Goal: Information Seeking & Learning: Learn about a topic

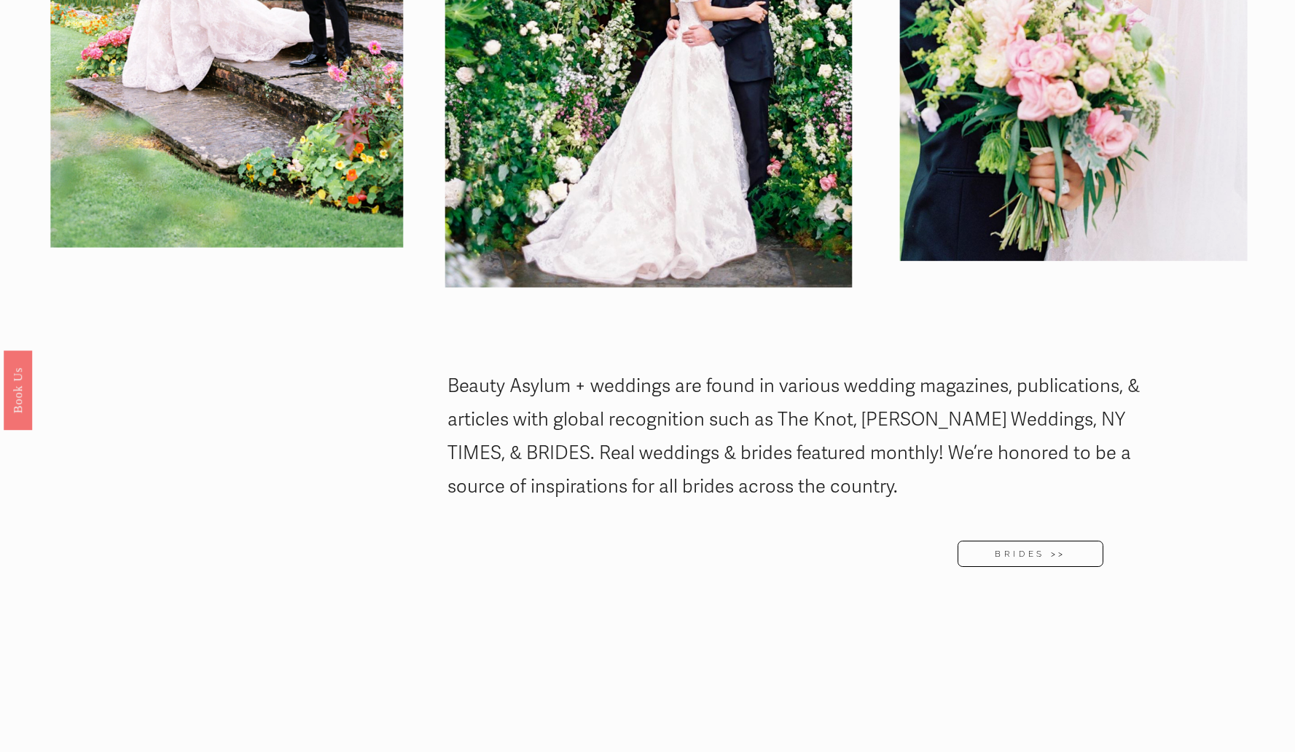
scroll to position [2183, 0]
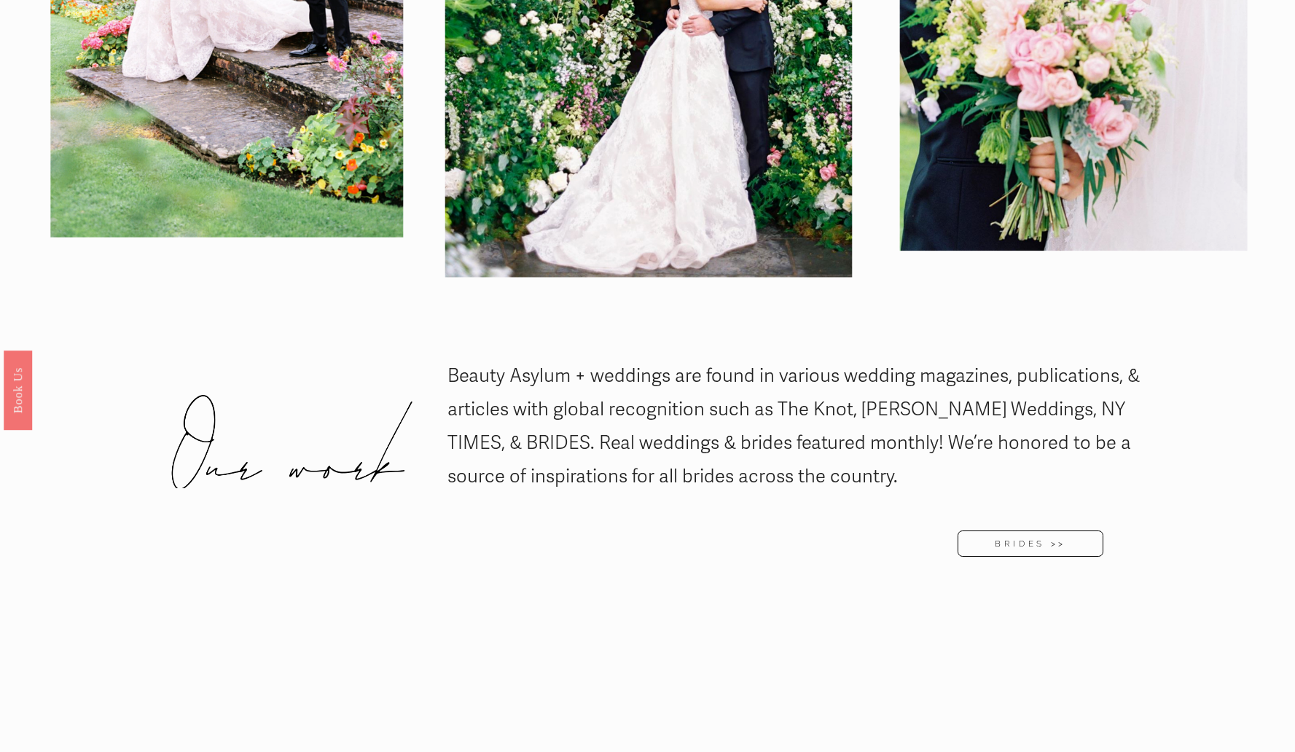
click at [1047, 531] on link "BRIDES >>" at bounding box center [1030, 544] width 145 height 26
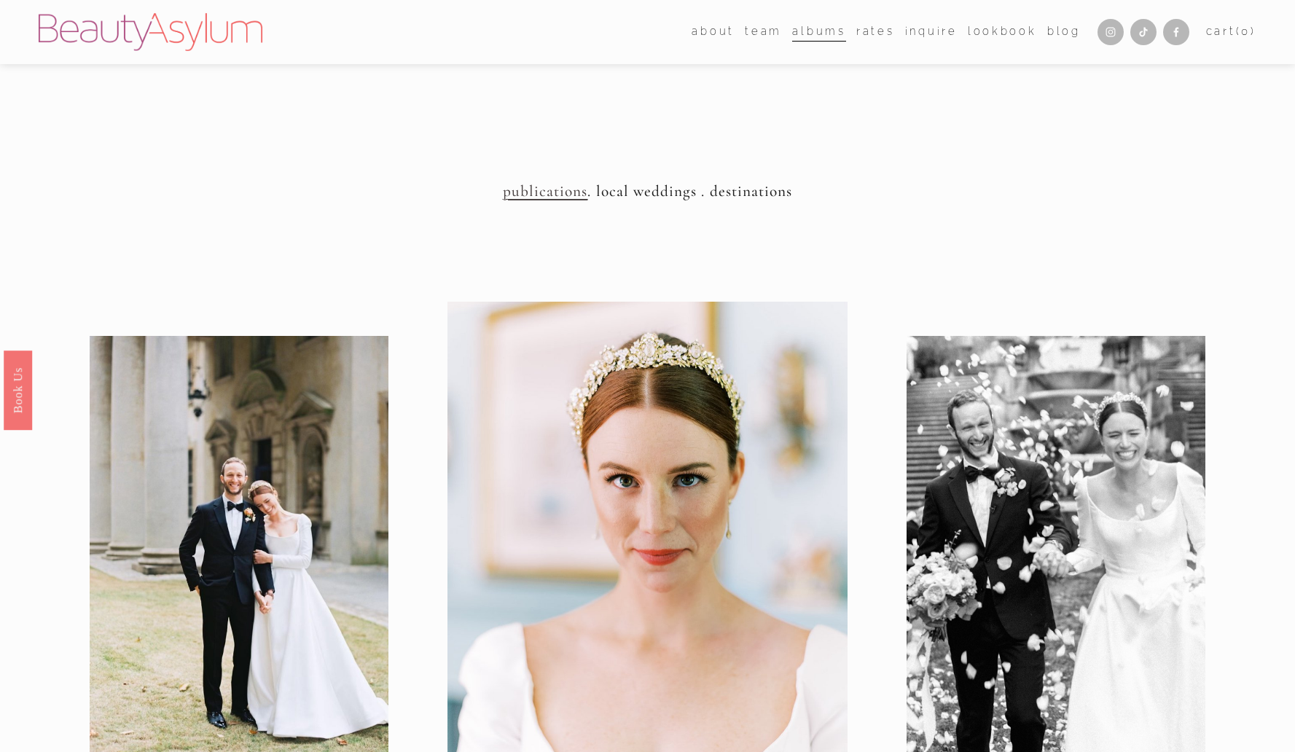
click at [870, 39] on link "Rates" at bounding box center [875, 32] width 39 height 22
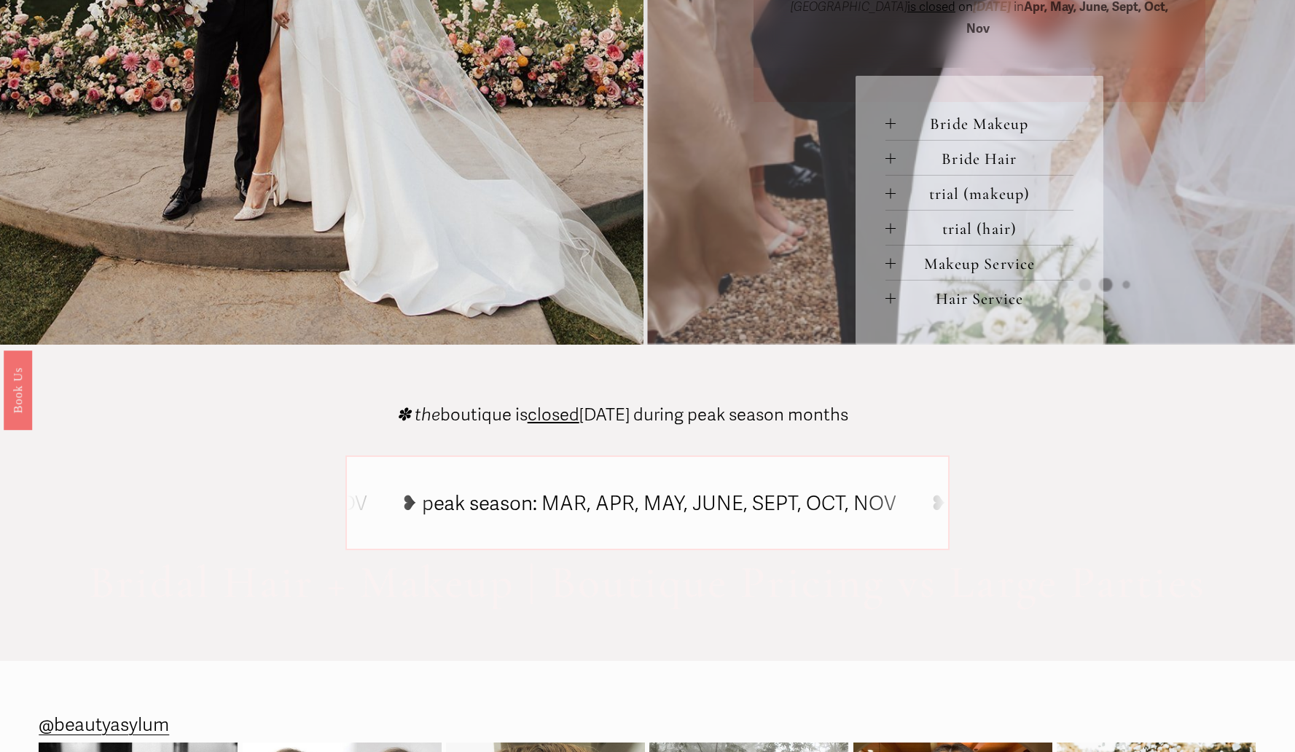
scroll to position [764, 0]
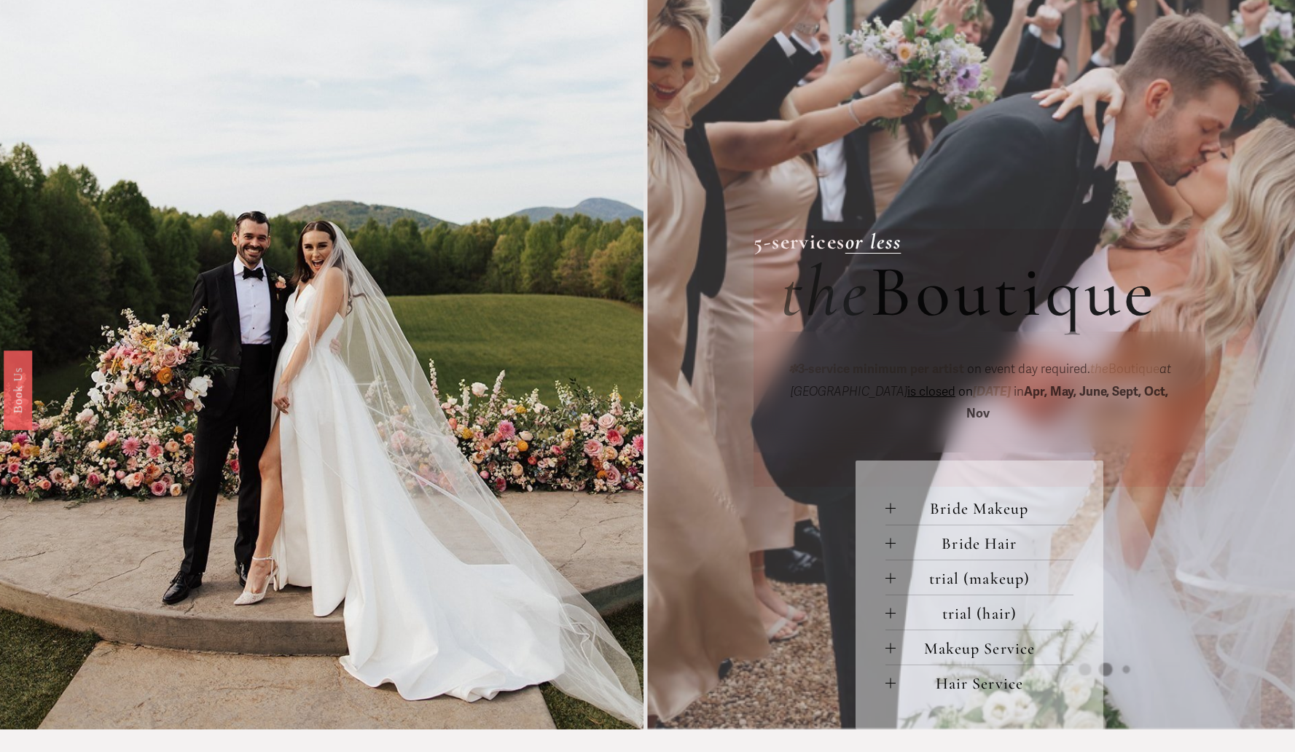
click at [439, 305] on div at bounding box center [321, 205] width 643 height 1047
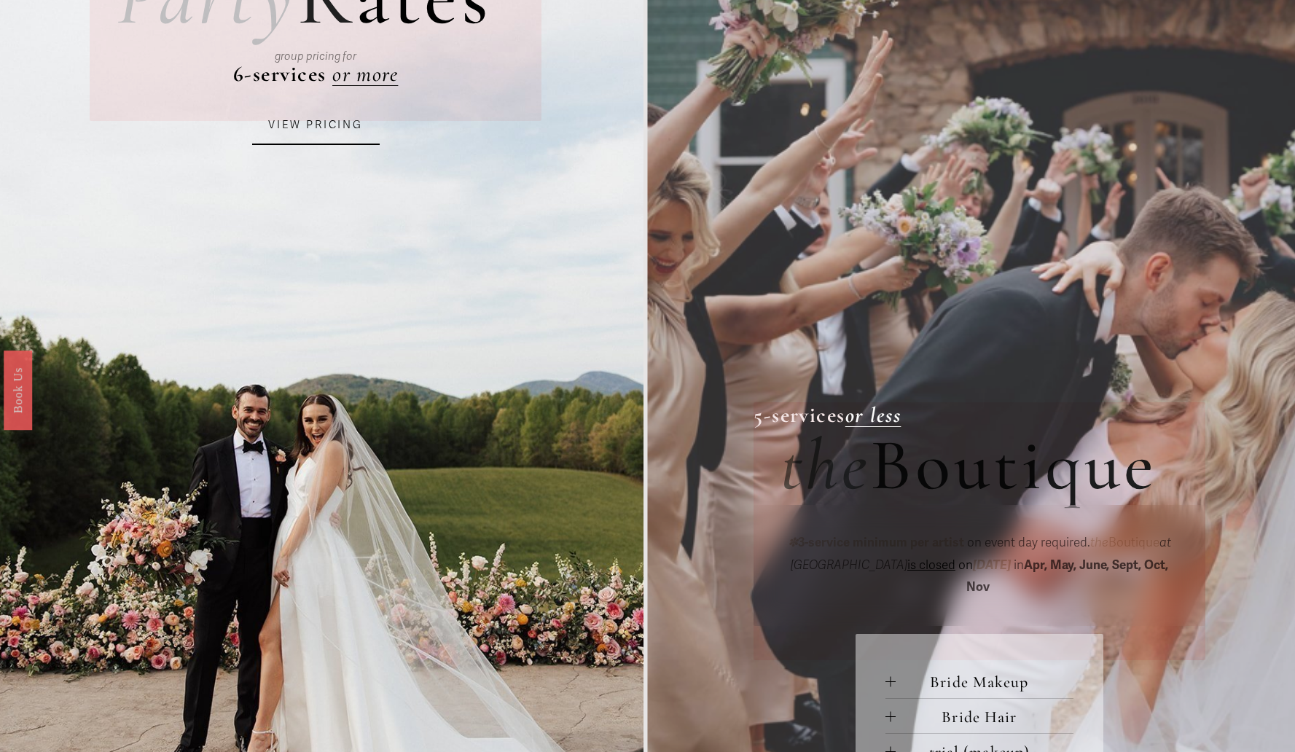
scroll to position [210, 0]
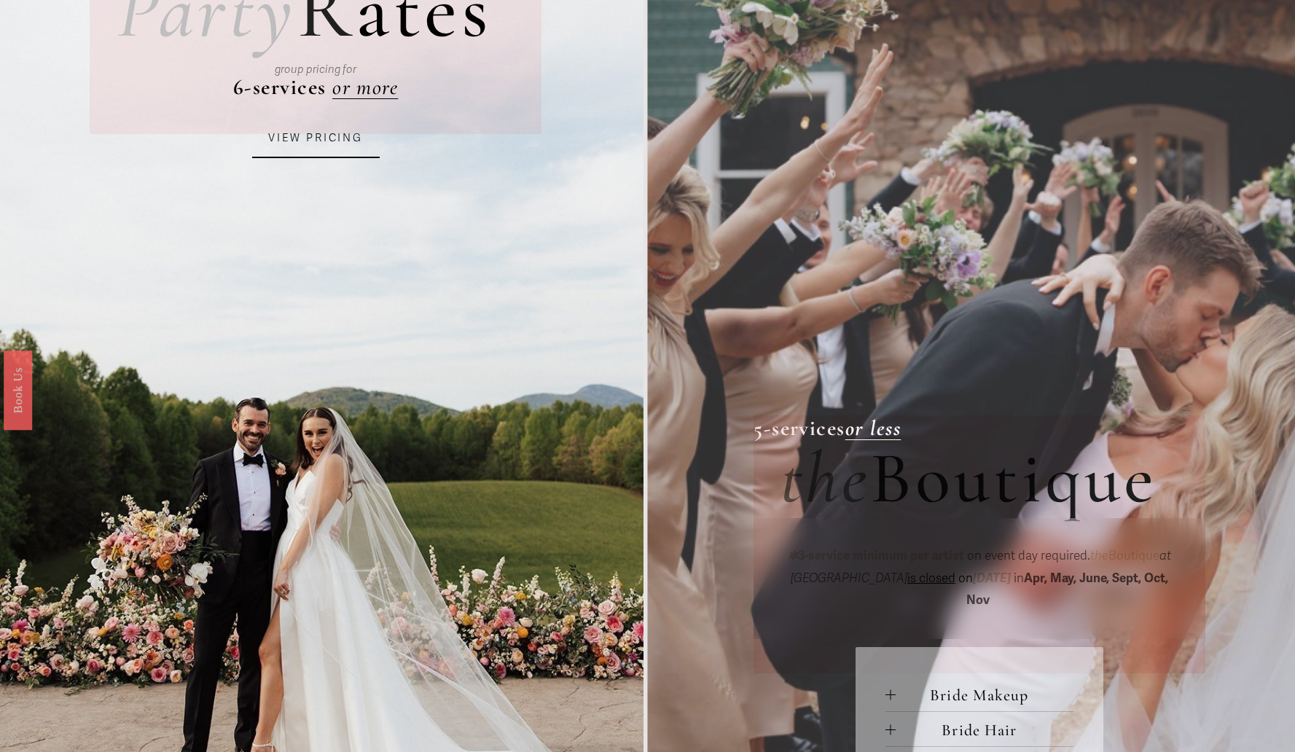
click at [353, 149] on link "VIEW PRICING" at bounding box center [316, 138] width 128 height 39
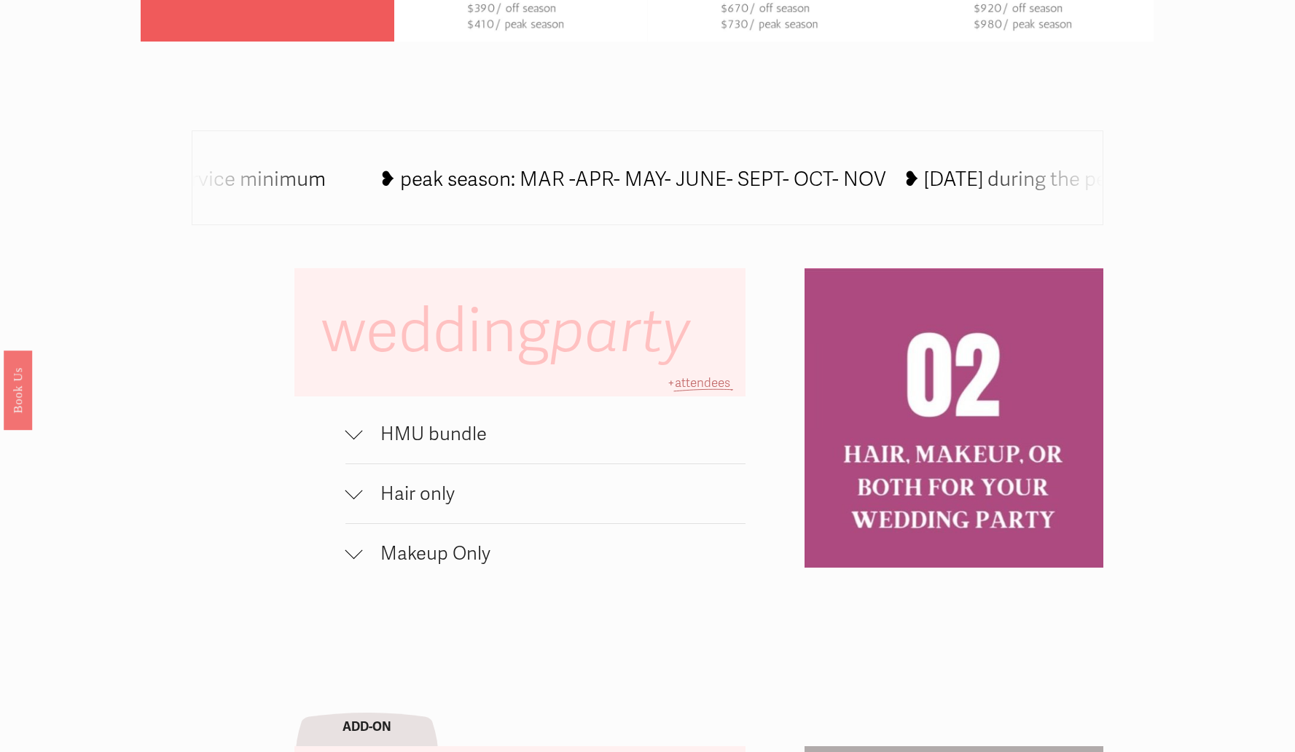
scroll to position [878, 0]
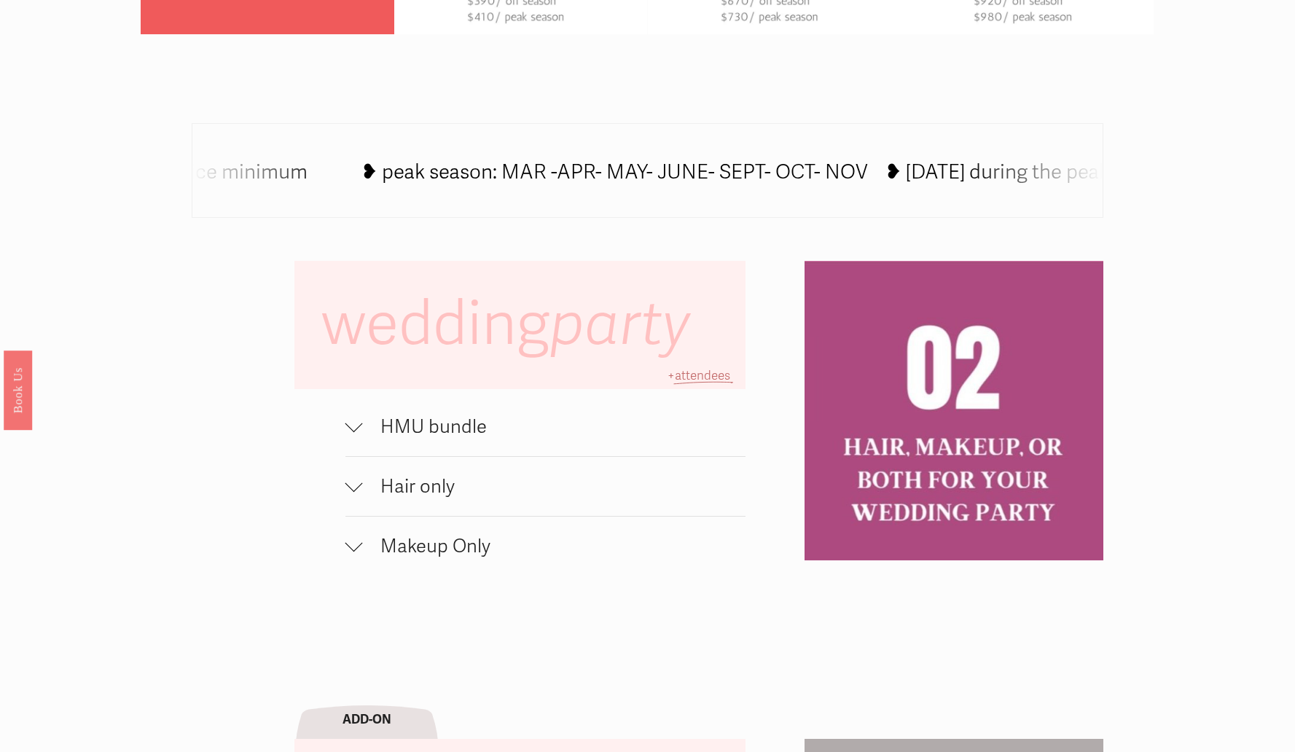
click at [482, 431] on span "HMU bundle" at bounding box center [554, 426] width 383 height 23
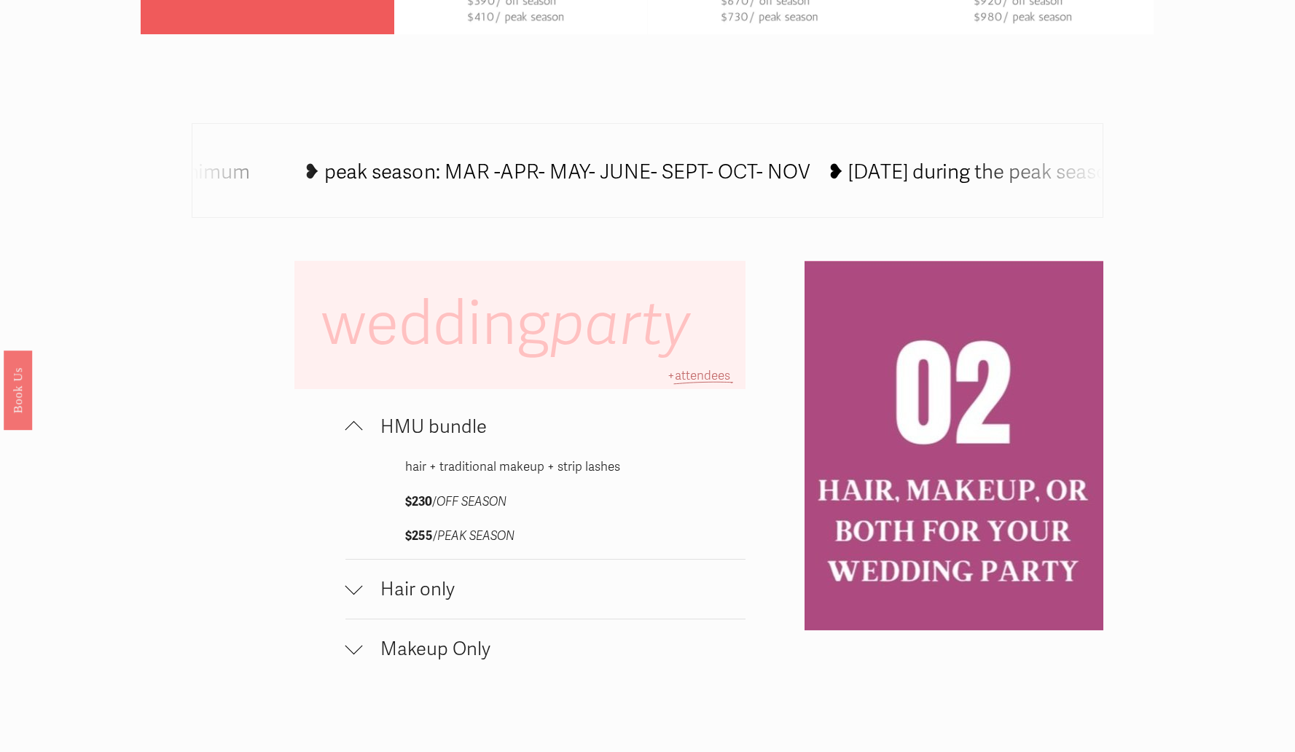
click at [426, 641] on button "Makeup Only" at bounding box center [545, 648] width 400 height 59
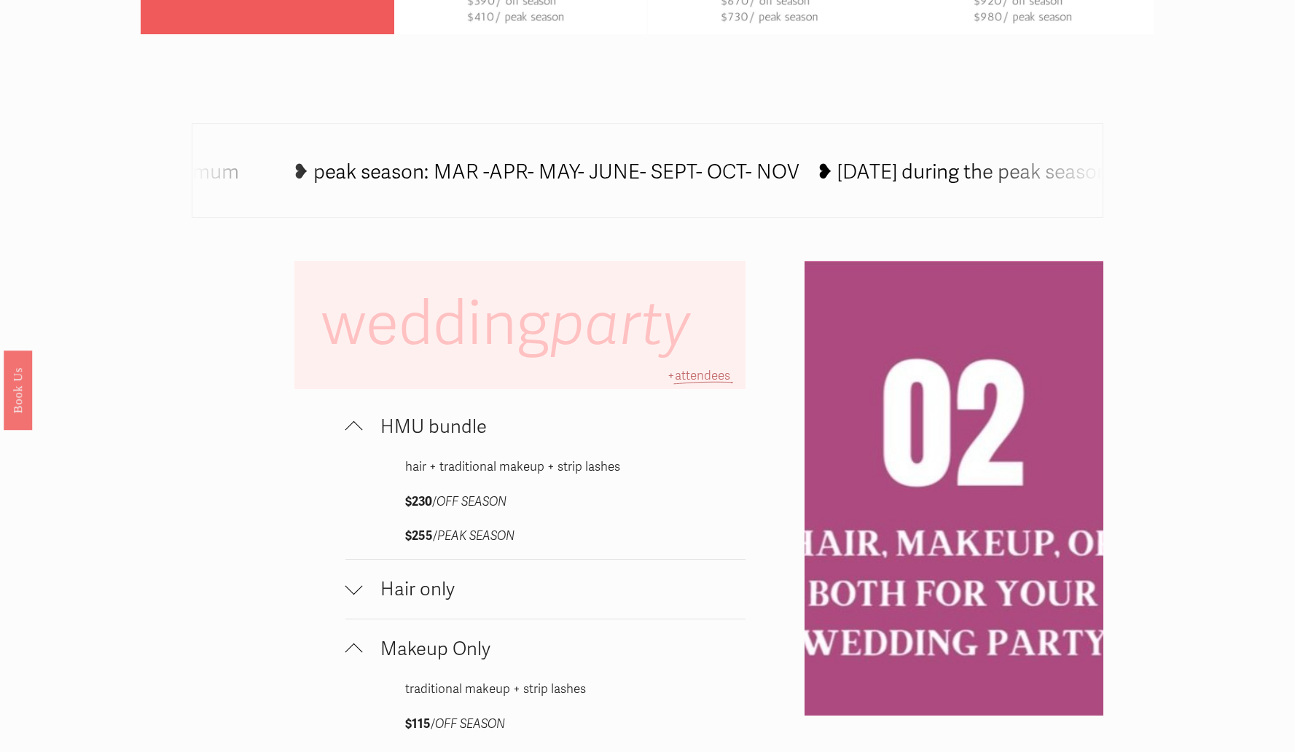
click at [428, 600] on span "Hair only" at bounding box center [554, 589] width 383 height 23
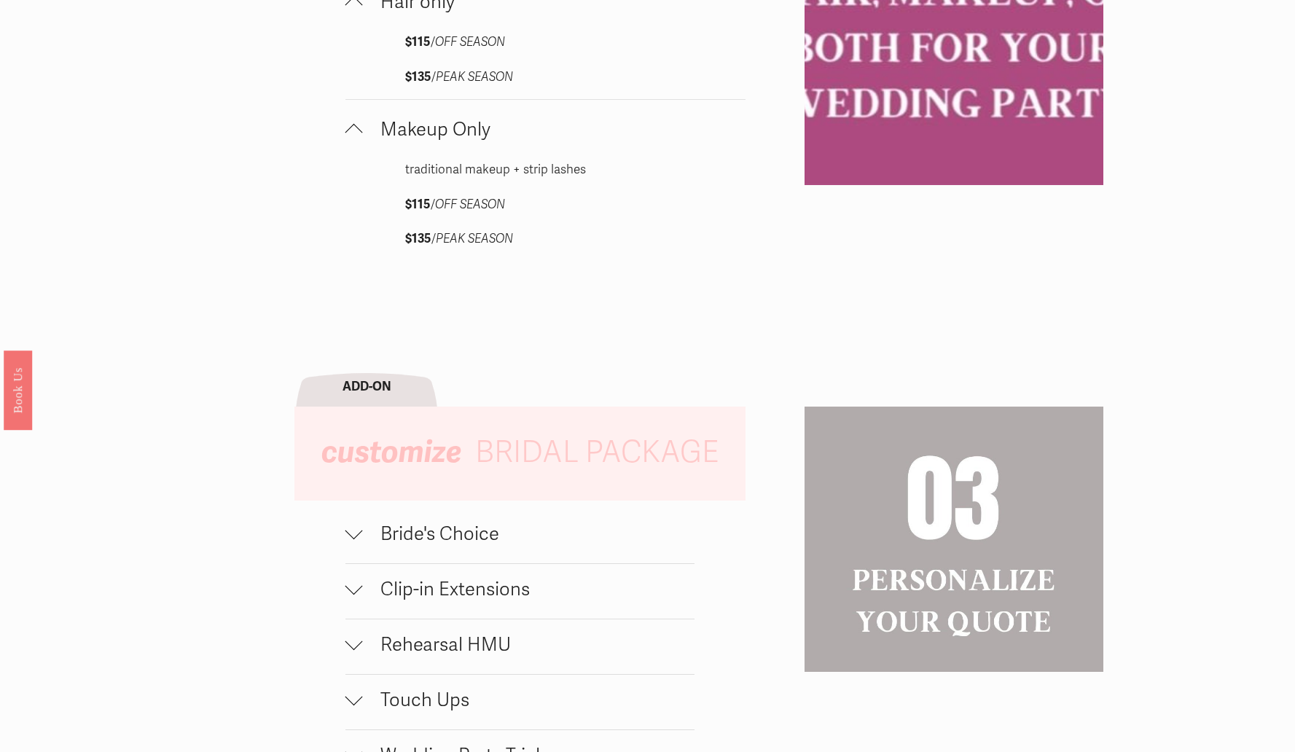
scroll to position [1533, 0]
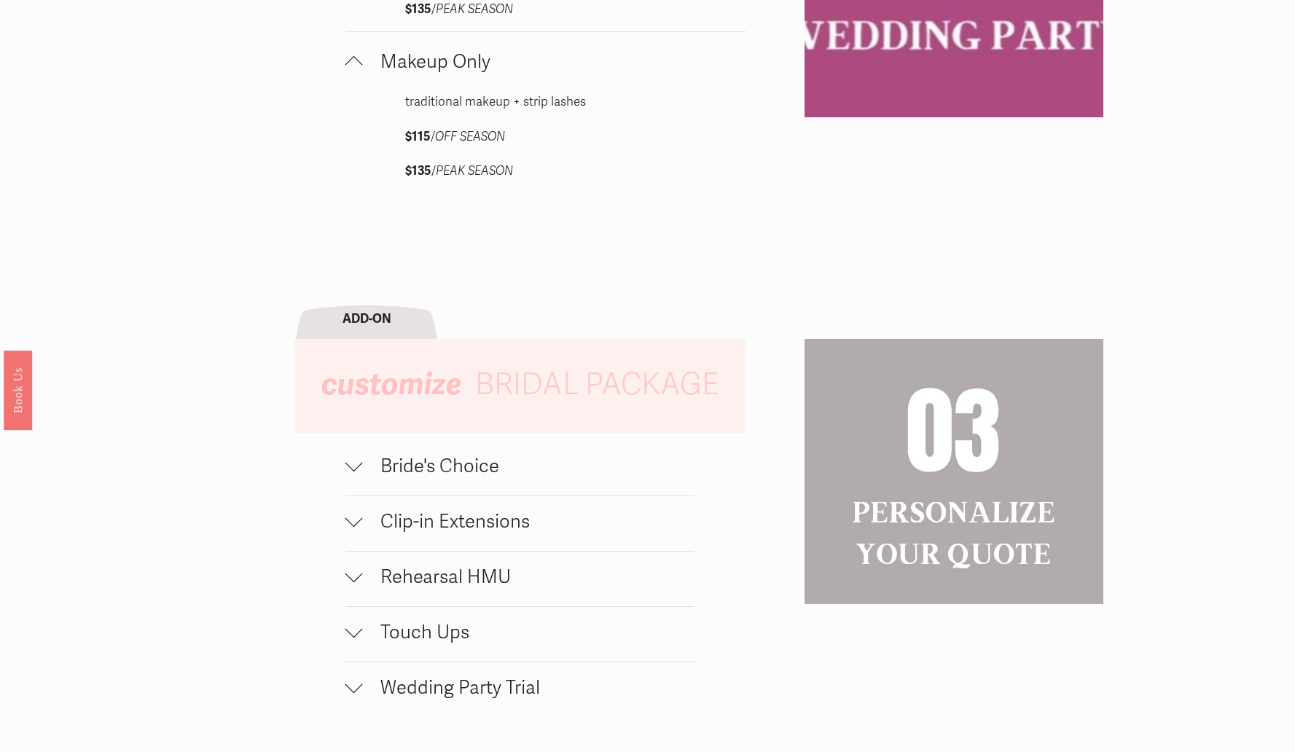
click at [452, 496] on button "Bride's Choice" at bounding box center [519, 468] width 349 height 55
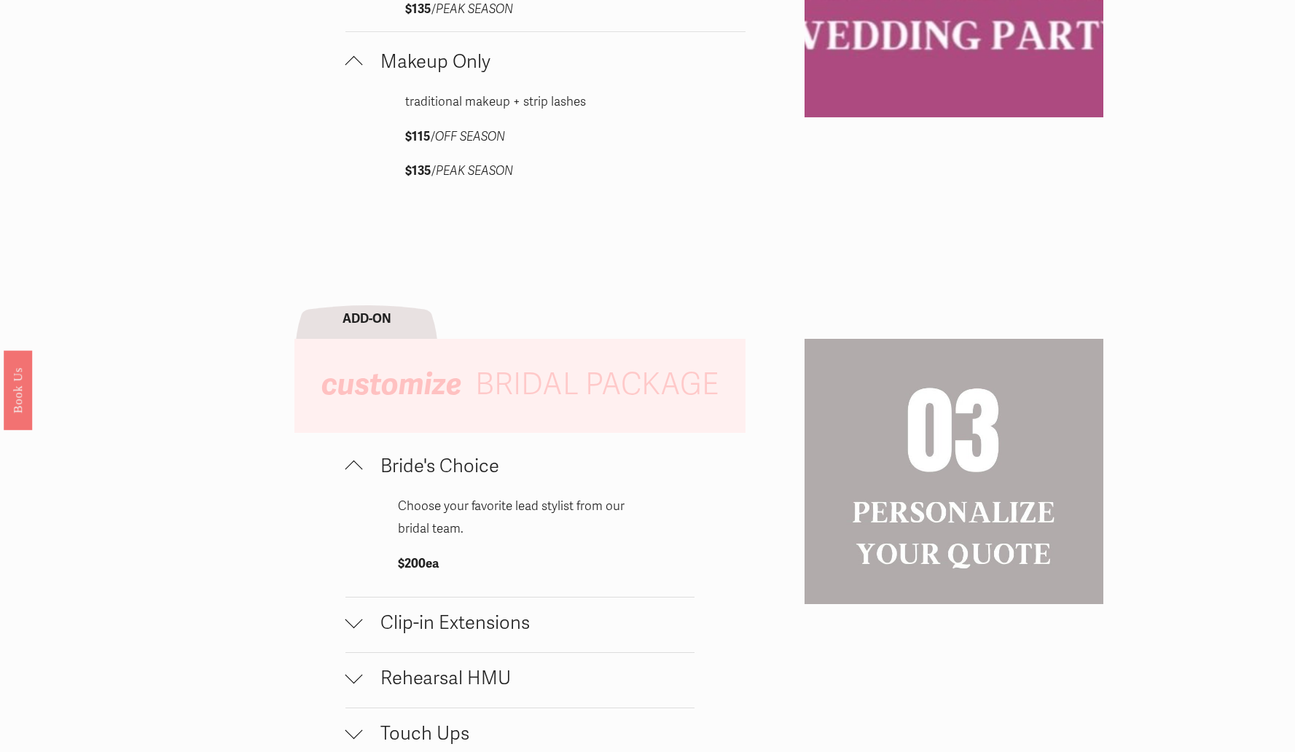
click at [452, 496] on button "Bride's Choice" at bounding box center [519, 468] width 349 height 55
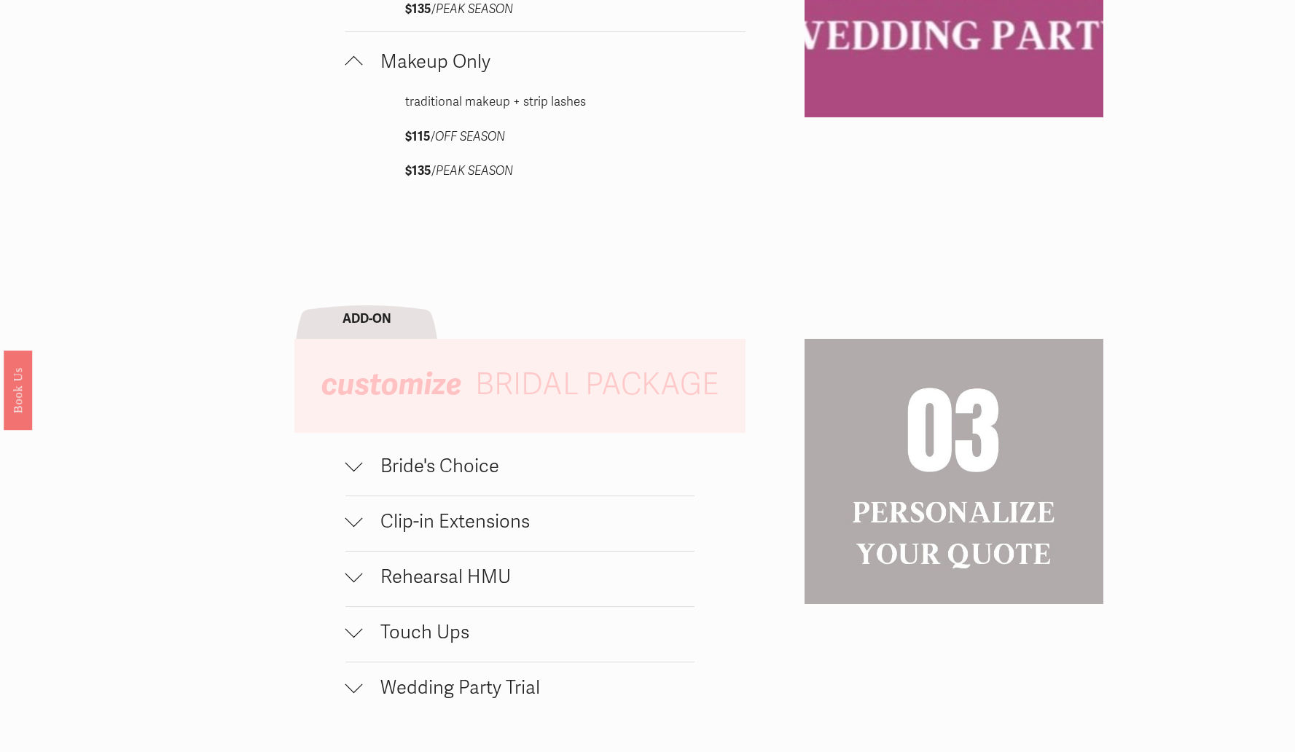
click at [470, 574] on button "Rehearsal HMU" at bounding box center [519, 579] width 349 height 55
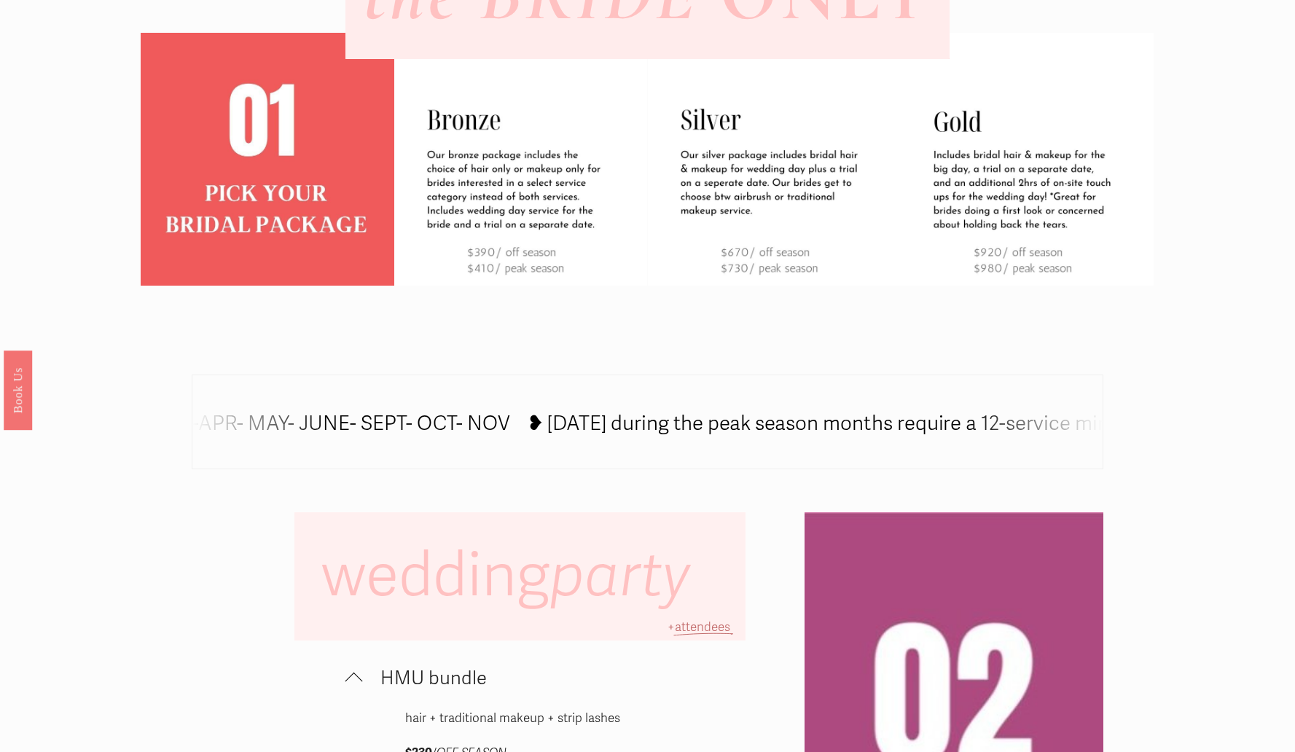
scroll to position [0, 0]
